Goal: Find specific page/section: Find specific page/section

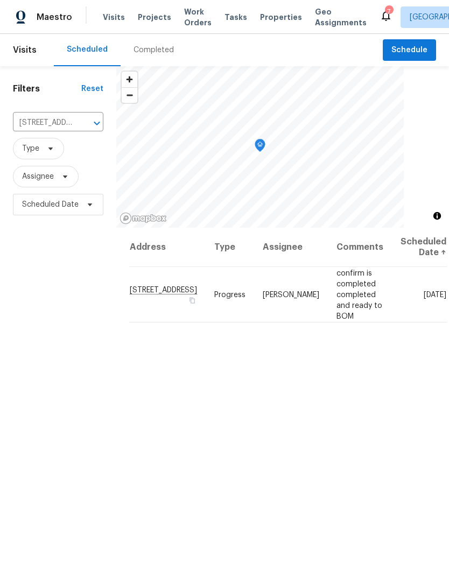
click at [270, 12] on span "Properties" at bounding box center [281, 17] width 42 height 11
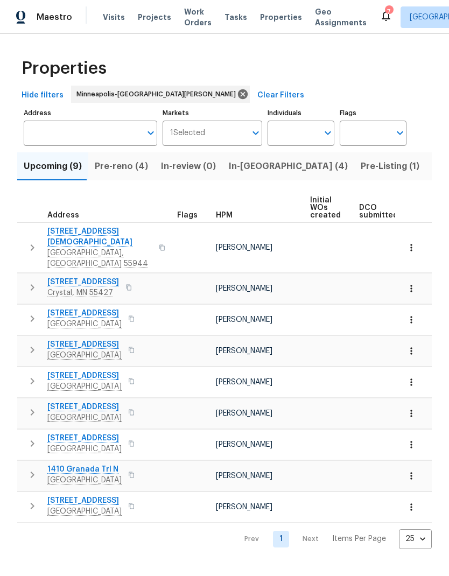
click at [115, 166] on span "Pre-reno (4)" at bounding box center [121, 166] width 53 height 15
